Goal: Check status: Check status

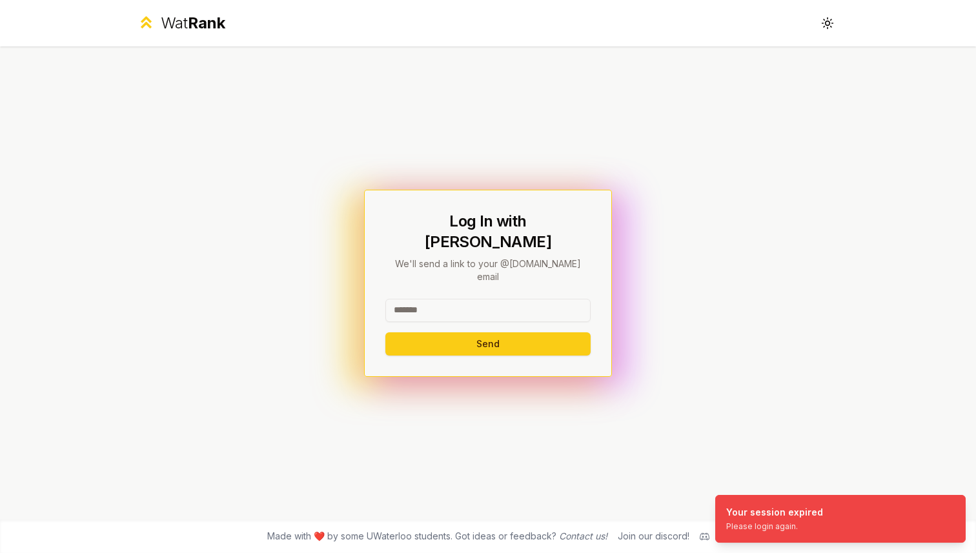
click at [439, 301] on input at bounding box center [487, 310] width 205 height 23
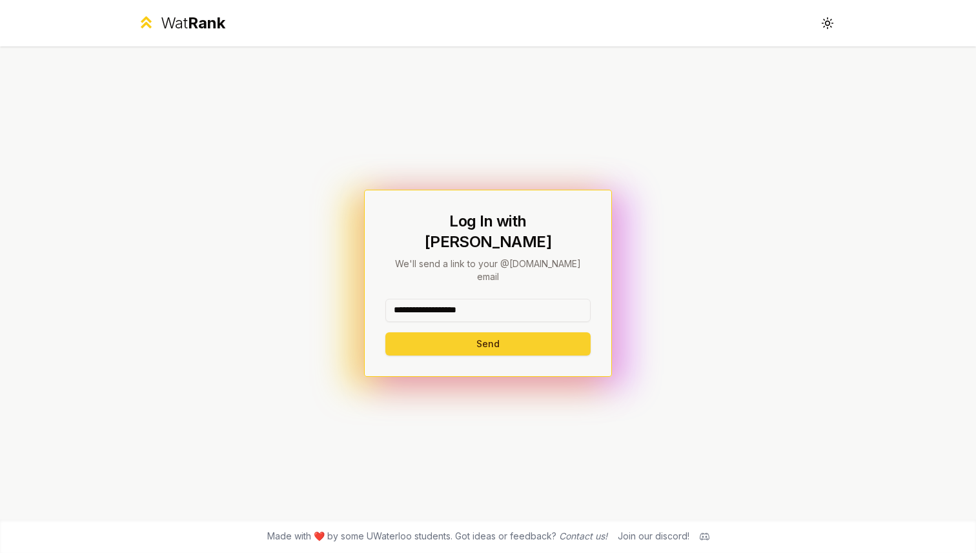
click at [465, 332] on button "Send" at bounding box center [487, 343] width 205 height 23
type input "******"
click at [507, 332] on button "Send" at bounding box center [487, 343] width 205 height 23
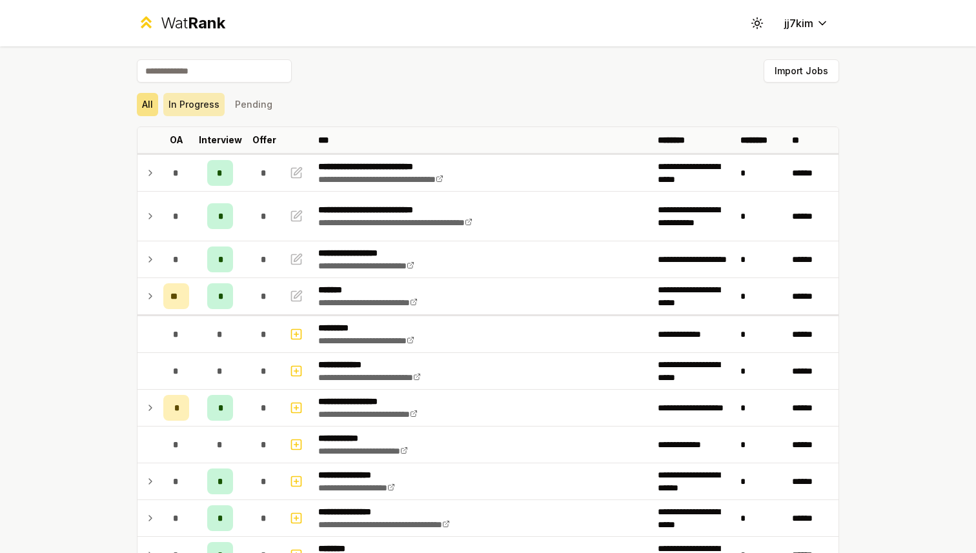
click at [198, 109] on button "In Progress" at bounding box center [193, 104] width 61 height 23
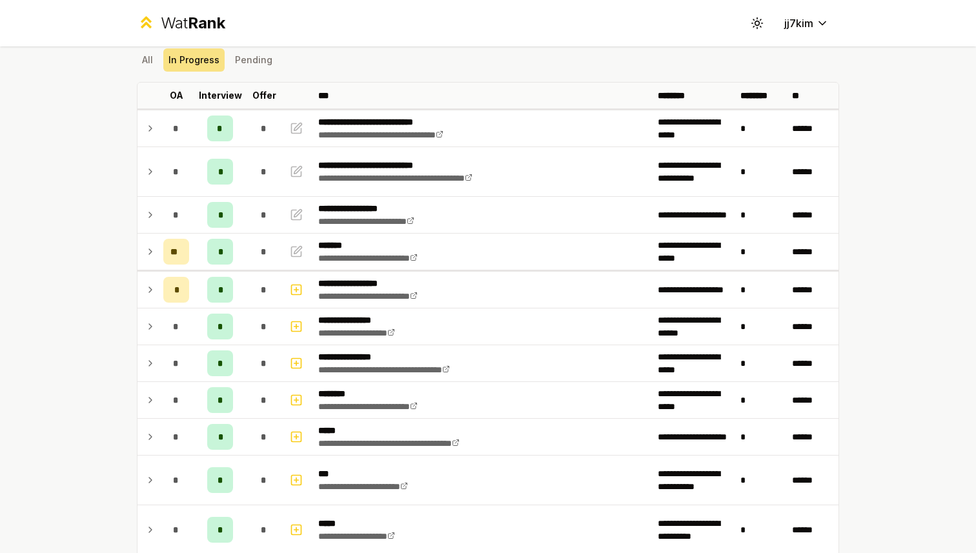
scroll to position [50, 0]
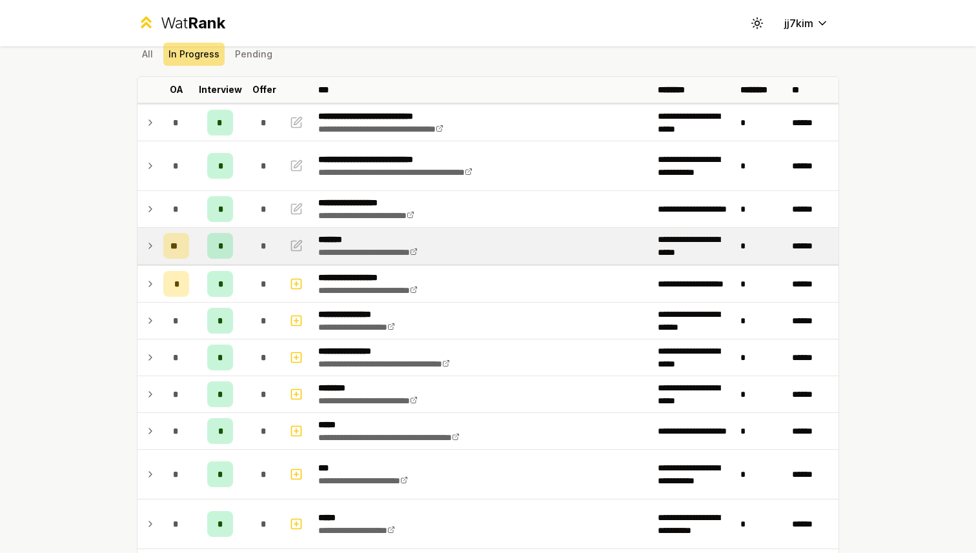
click at [148, 245] on icon at bounding box center [150, 245] width 10 height 15
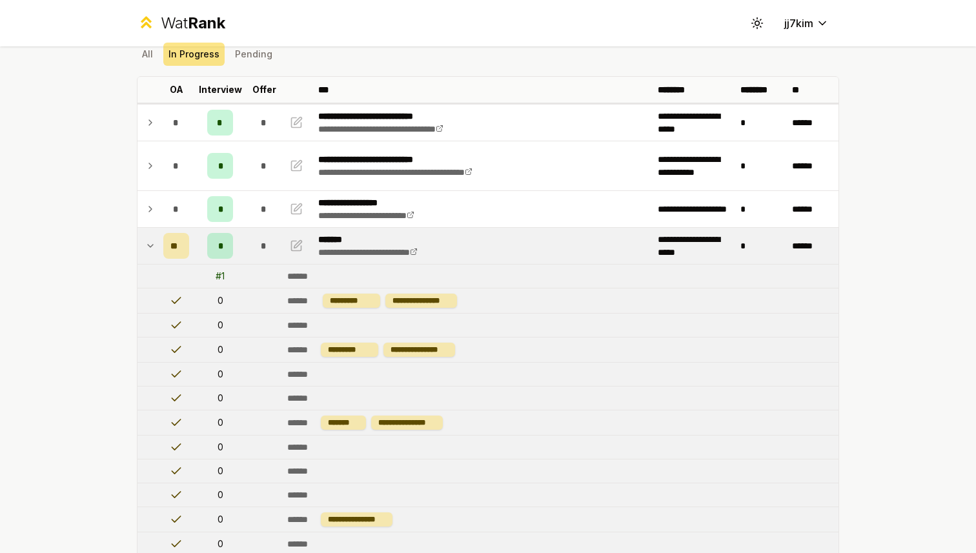
click at [149, 245] on icon at bounding box center [150, 245] width 10 height 15
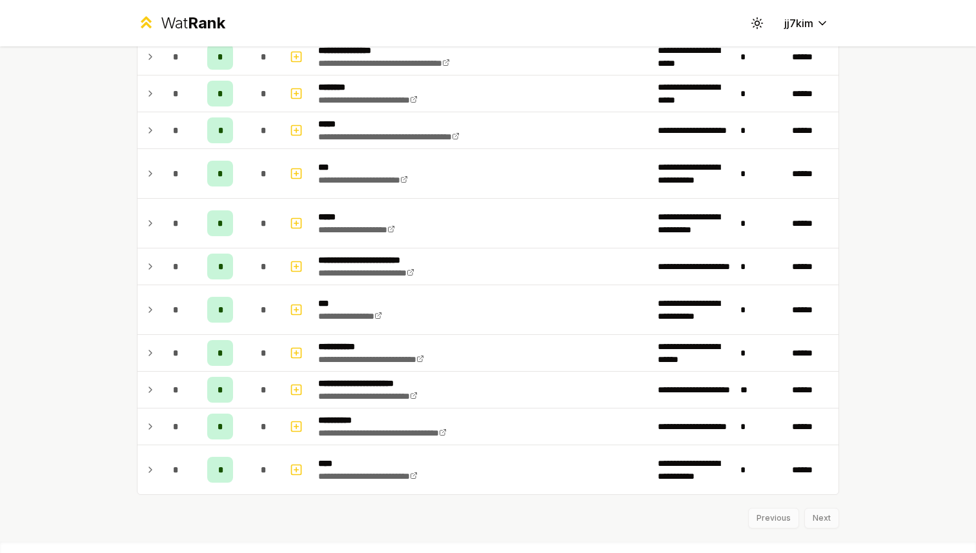
scroll to position [373, 0]
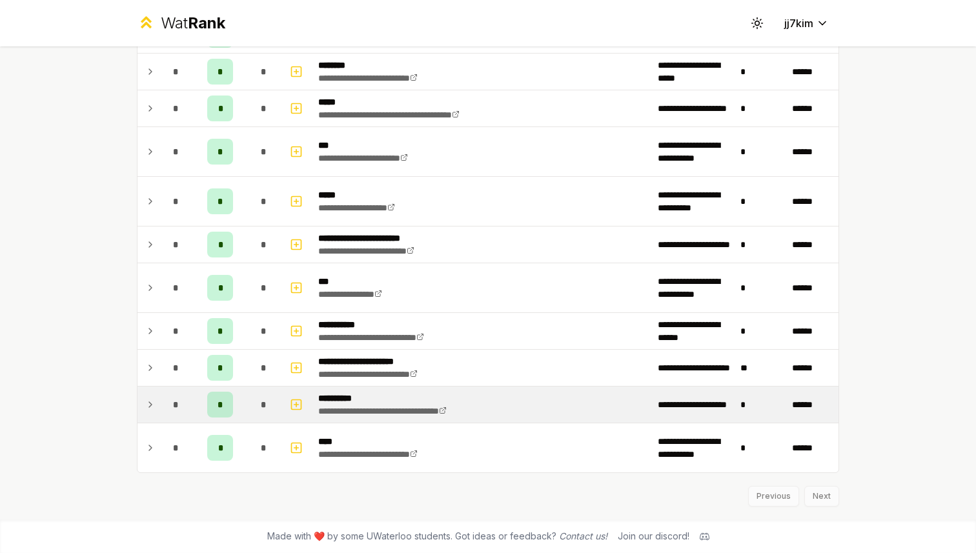
click at [150, 405] on icon at bounding box center [150, 404] width 10 height 15
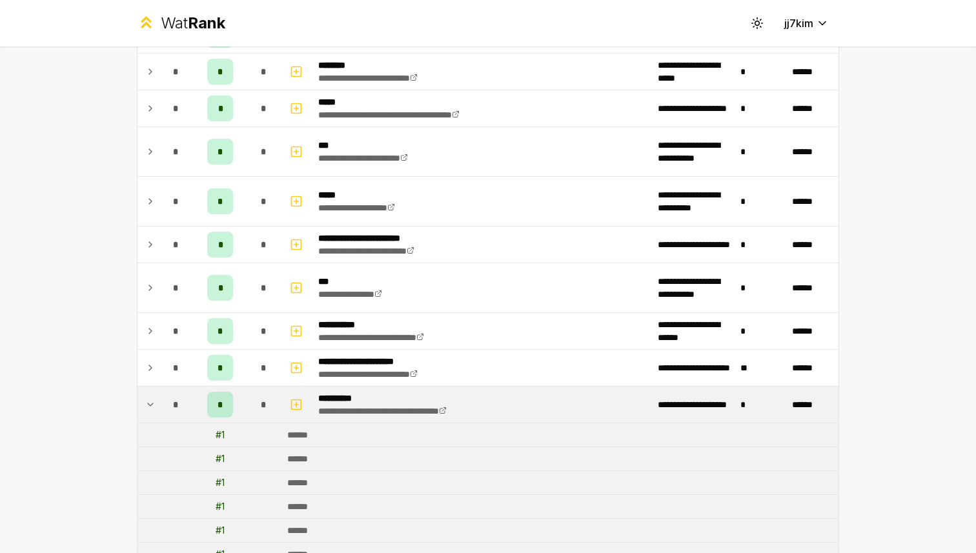
scroll to position [540, 0]
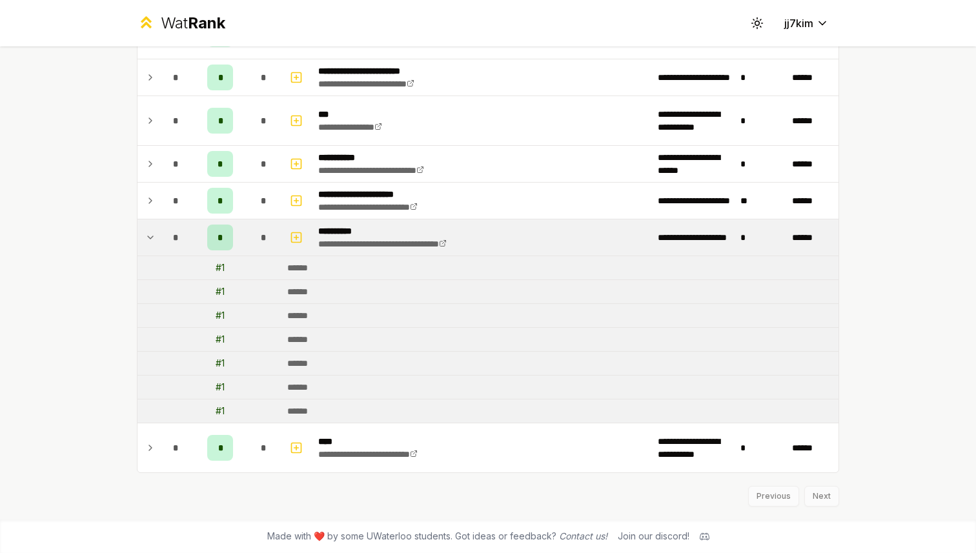
click at [151, 239] on icon at bounding box center [150, 237] width 10 height 15
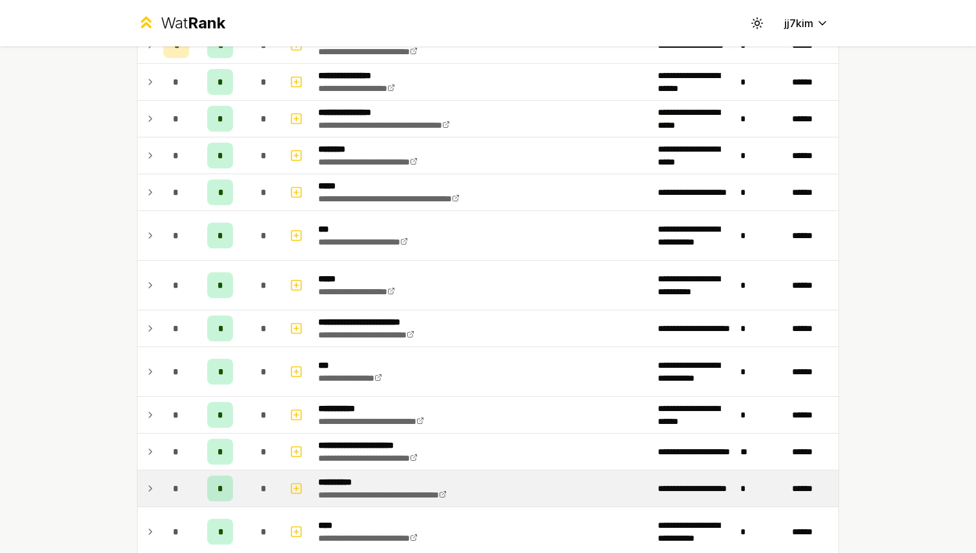
scroll to position [0, 0]
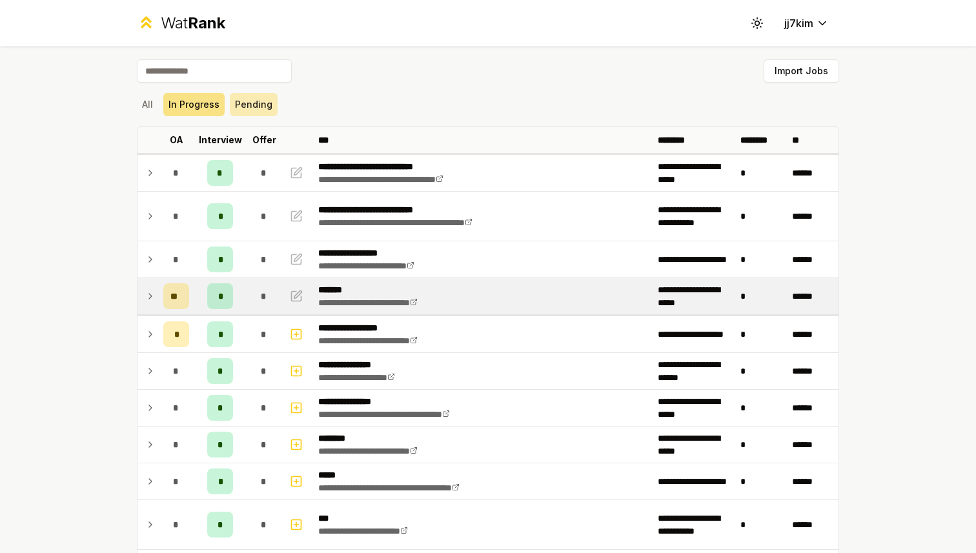
click at [255, 101] on button "Pending" at bounding box center [254, 104] width 48 height 23
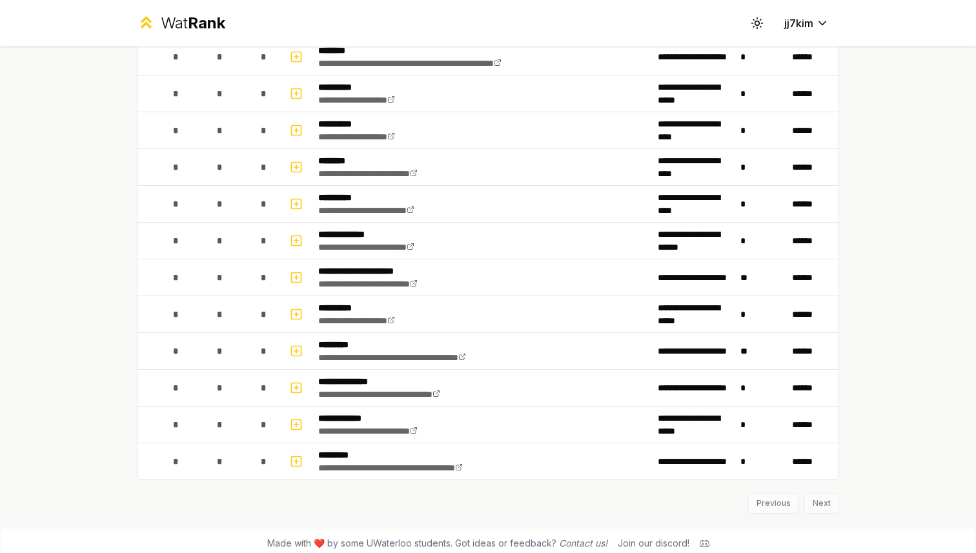
scroll to position [486, 0]
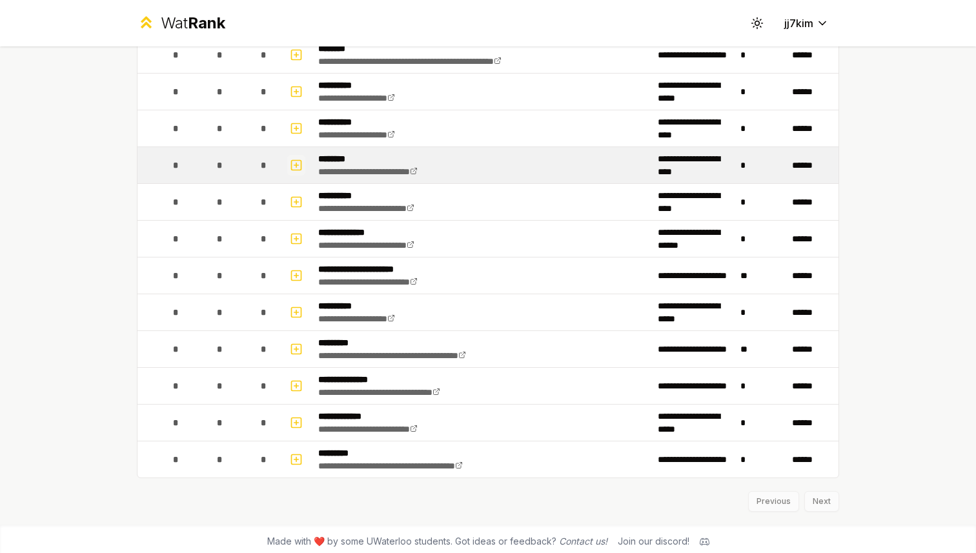
click at [300, 167] on icon "button" at bounding box center [296, 165] width 13 height 15
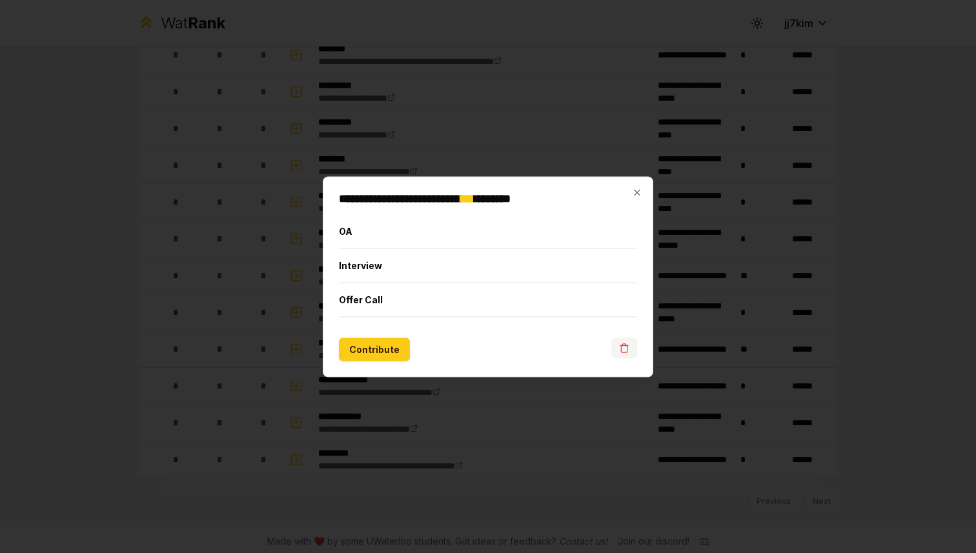
click at [626, 350] on icon "button" at bounding box center [624, 348] width 10 height 10
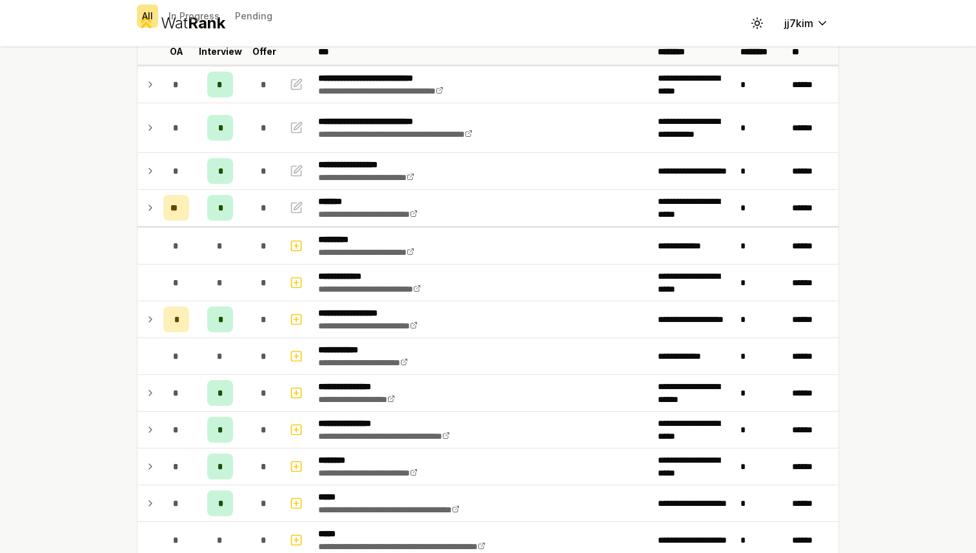
scroll to position [0, 0]
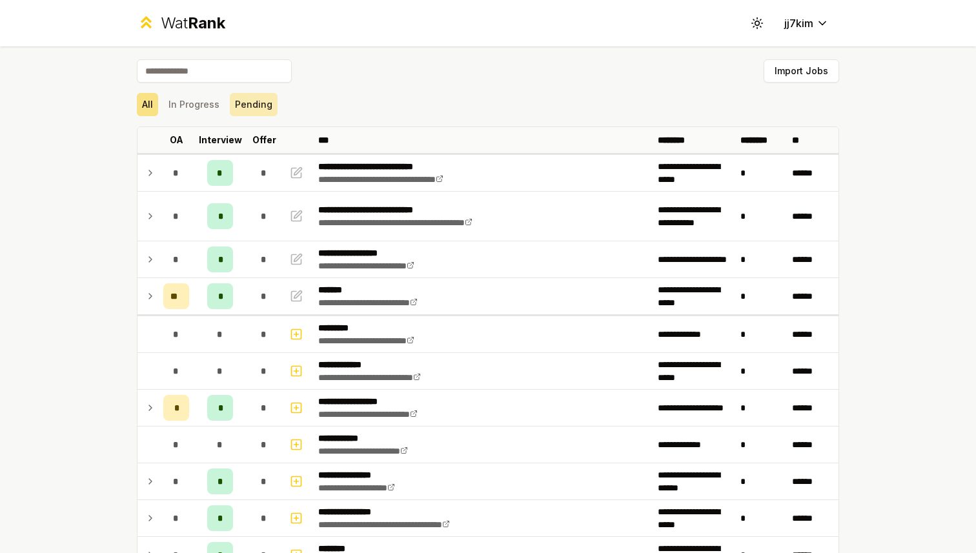
click at [239, 103] on button "Pending" at bounding box center [254, 104] width 48 height 23
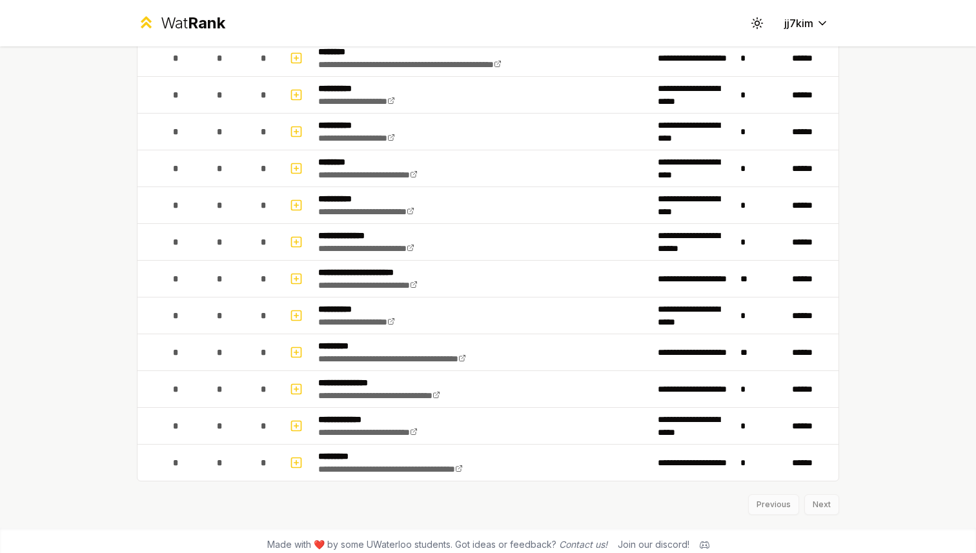
scroll to position [491, 0]
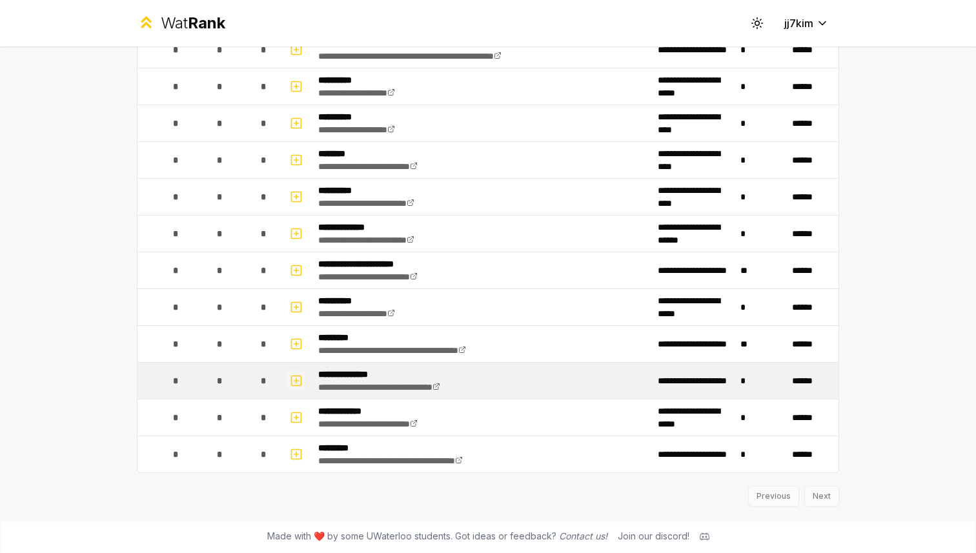
click at [298, 382] on icon "button" at bounding box center [296, 380] width 13 height 15
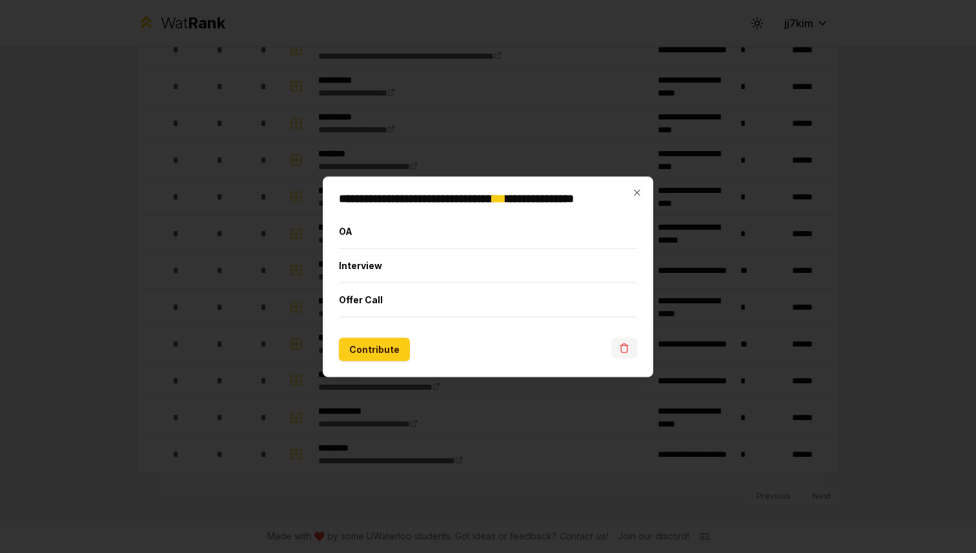
click at [627, 347] on icon "button" at bounding box center [624, 348] width 6 height 7
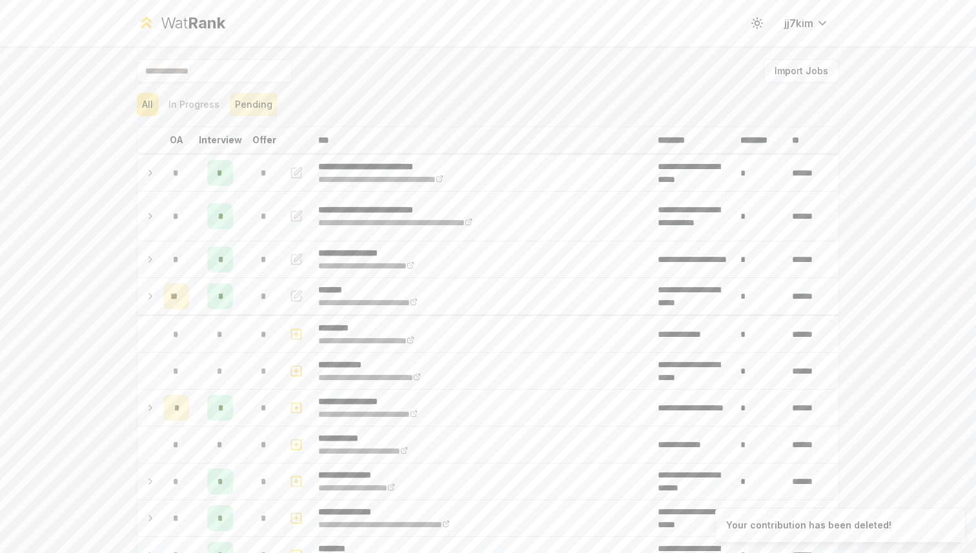
click at [248, 107] on button "Pending" at bounding box center [254, 104] width 48 height 23
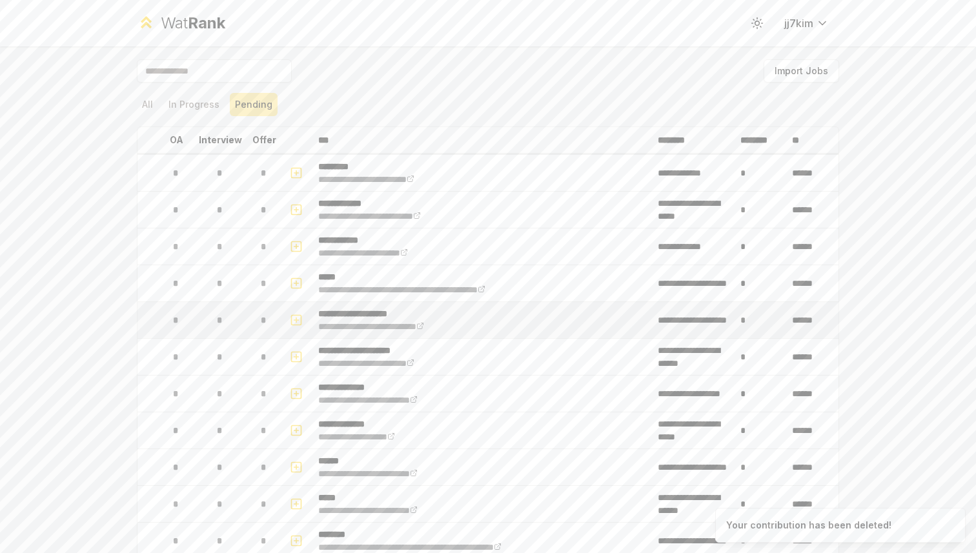
scroll to position [491, 0]
